Goal: Transaction & Acquisition: Purchase product/service

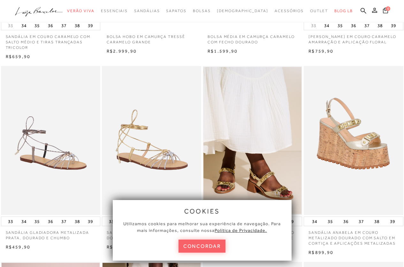
scroll to position [64, 0]
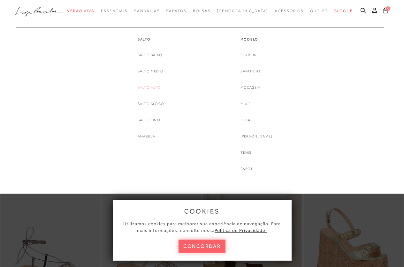
click at [156, 90] on link "Salto Alto" at bounding box center [149, 87] width 23 height 7
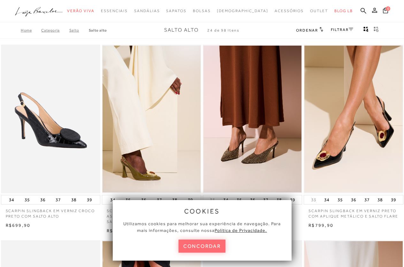
click at [205, 248] on button "concordar" at bounding box center [201, 246] width 47 height 13
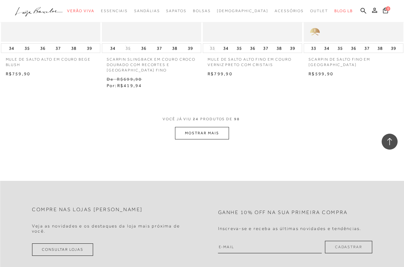
scroll to position [1149, 0]
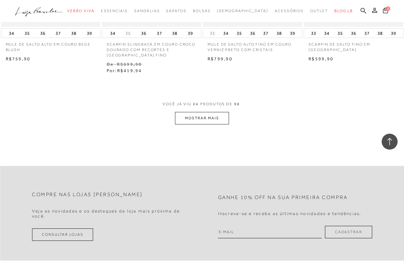
click at [203, 118] on button "MOSTRAR MAIS" at bounding box center [202, 118] width 54 height 12
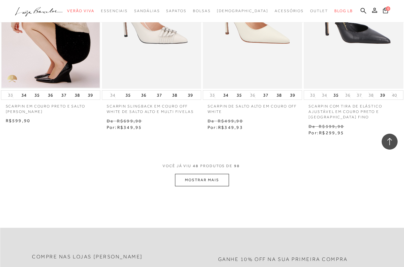
scroll to position [2297, 0]
click at [217, 173] on button "MOSTRAR MAIS" at bounding box center [202, 179] width 54 height 12
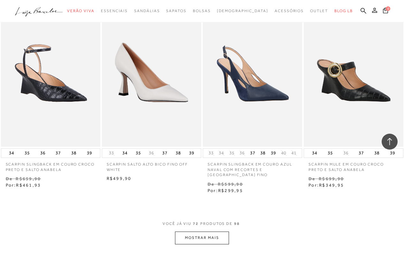
scroll to position [3478, 0]
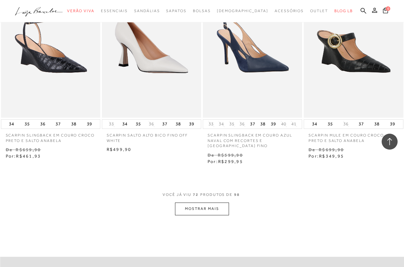
click at [200, 203] on button "MOSTRAR MAIS" at bounding box center [202, 209] width 54 height 12
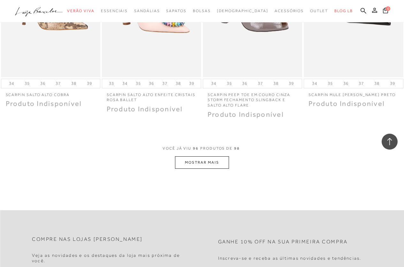
scroll to position [4722, 0]
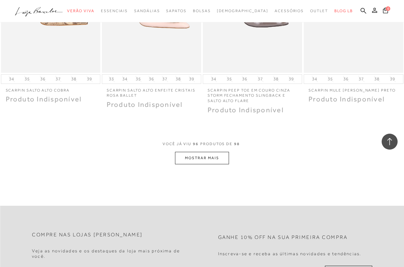
click at [218, 152] on button "MOSTRAR MAIS" at bounding box center [202, 158] width 54 height 12
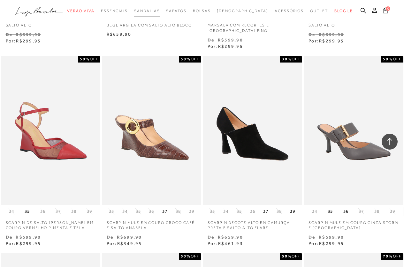
scroll to position [4308, 0]
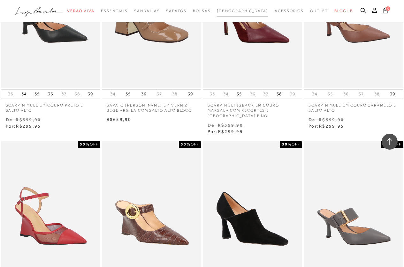
click at [240, 11] on span "[DEMOGRAPHIC_DATA]" at bounding box center [242, 11] width 51 height 4
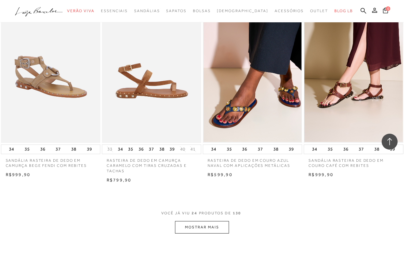
scroll to position [1053, 0]
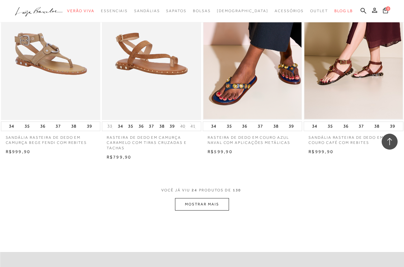
click at [206, 198] on button "MOSTRAR MAIS" at bounding box center [202, 204] width 54 height 12
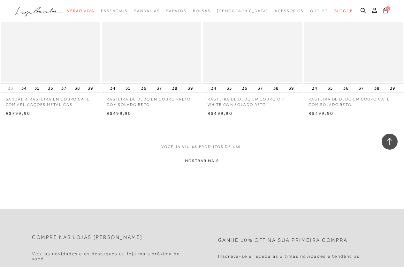
scroll to position [2297, 0]
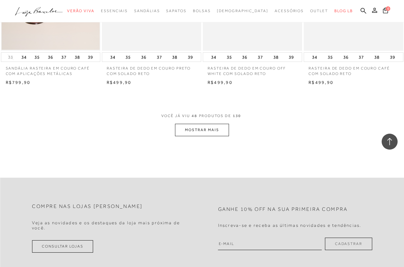
click at [208, 131] on button "MOSTRAR MAIS" at bounding box center [202, 130] width 54 height 12
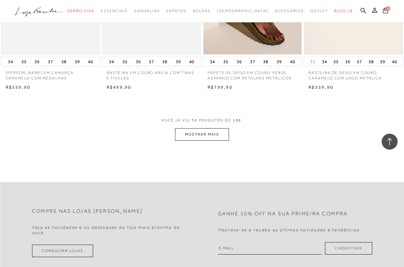
scroll to position [3446, 0]
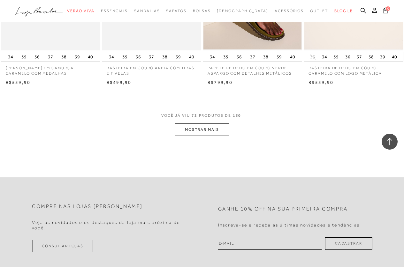
click at [205, 131] on button "MOSTRAR MAIS" at bounding box center [202, 129] width 54 height 12
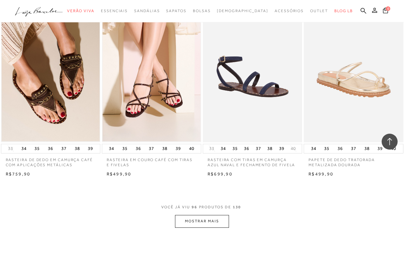
scroll to position [4531, 0]
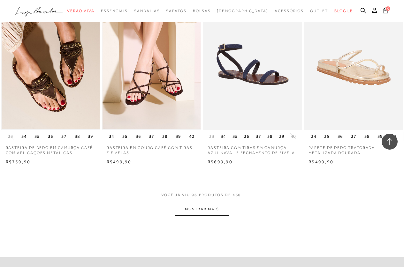
click at [197, 213] on button "MOSTRAR MAIS" at bounding box center [202, 209] width 54 height 12
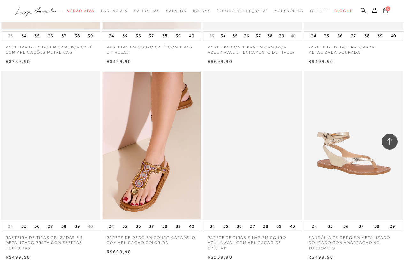
scroll to position [4659, 0]
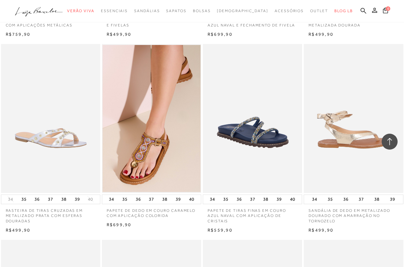
click at [350, 138] on img at bounding box center [353, 118] width 99 height 149
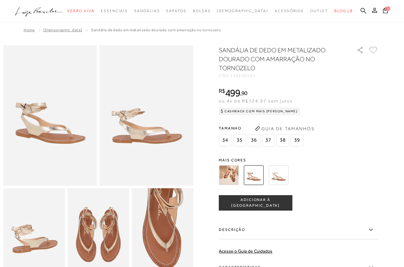
scroll to position [32, 0]
